Goal: Task Accomplishment & Management: Use online tool/utility

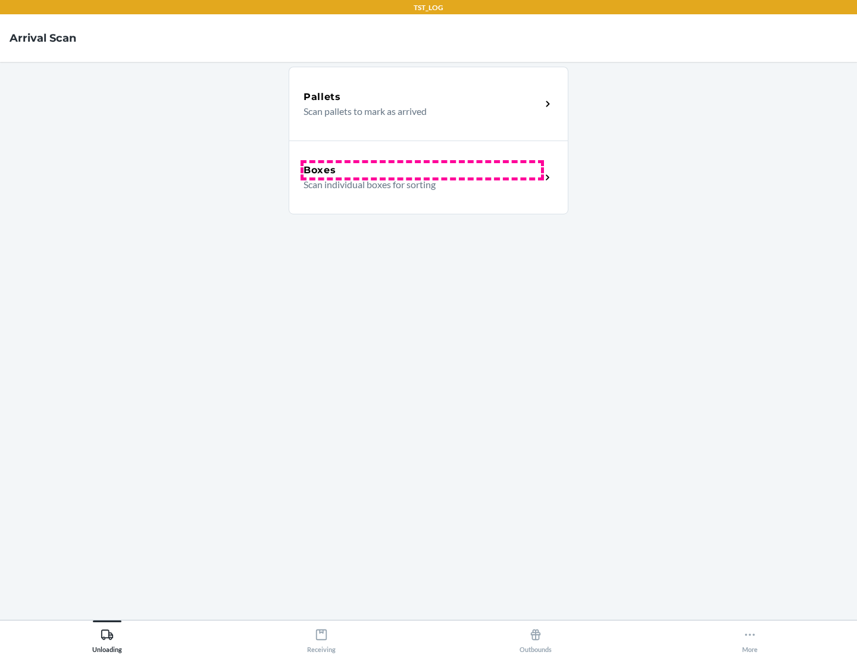
click at [422, 170] on div "Boxes" at bounding box center [421, 170] width 237 height 14
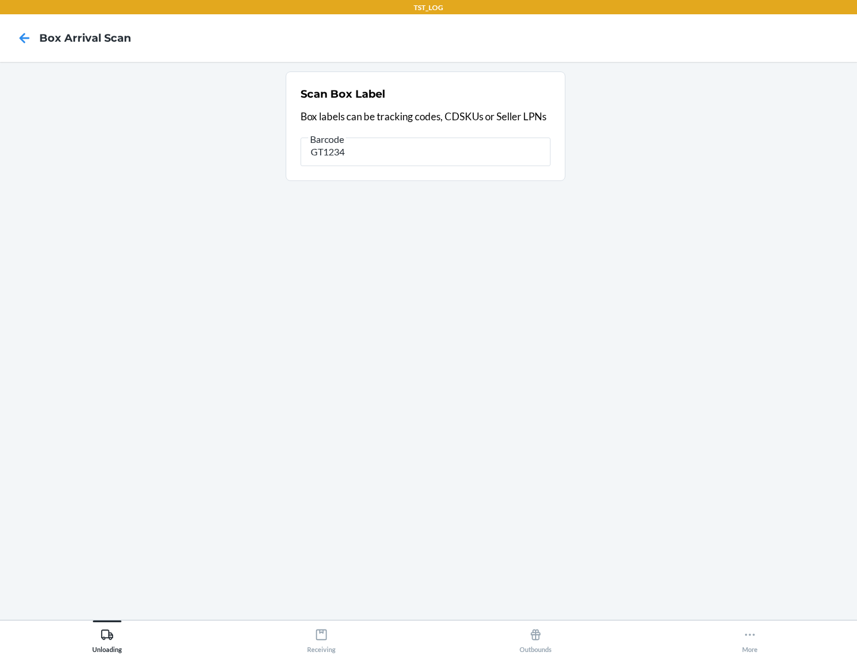
type input "GT1234"
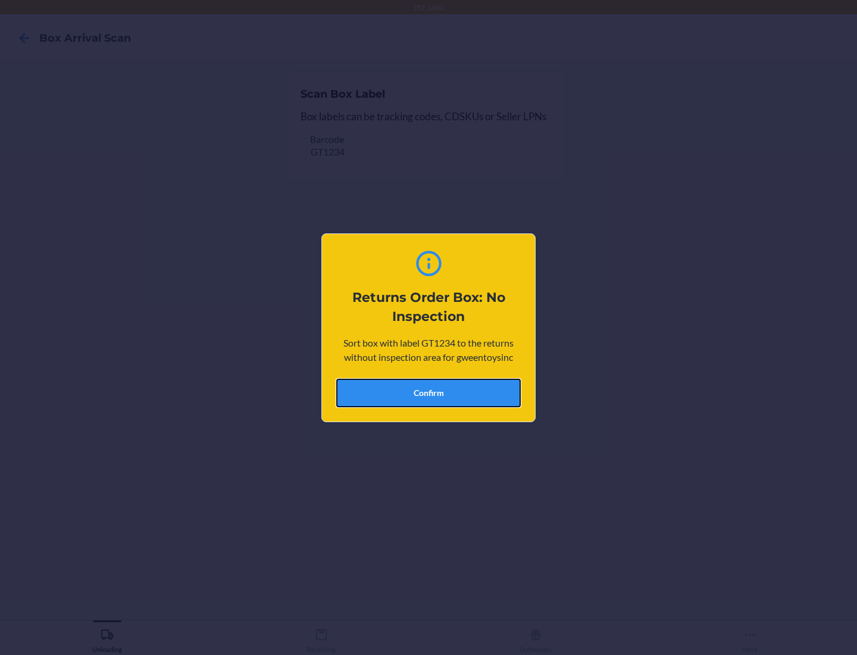
click at [428, 392] on button "Confirm" at bounding box center [428, 392] width 184 height 29
